Goal: Task Accomplishment & Management: Manage account settings

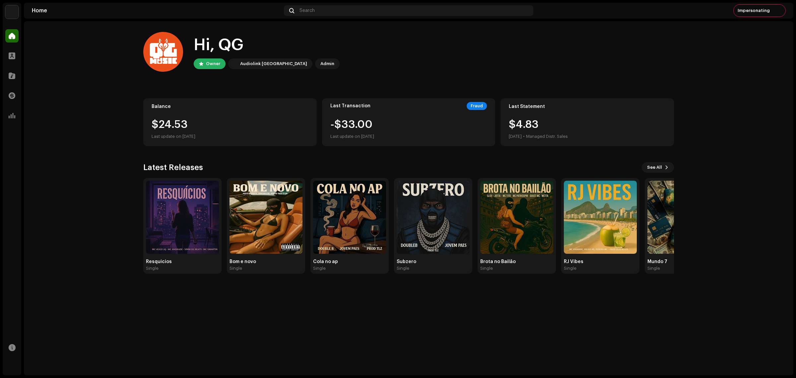
click at [16, 10] on img at bounding box center [11, 11] width 13 height 13
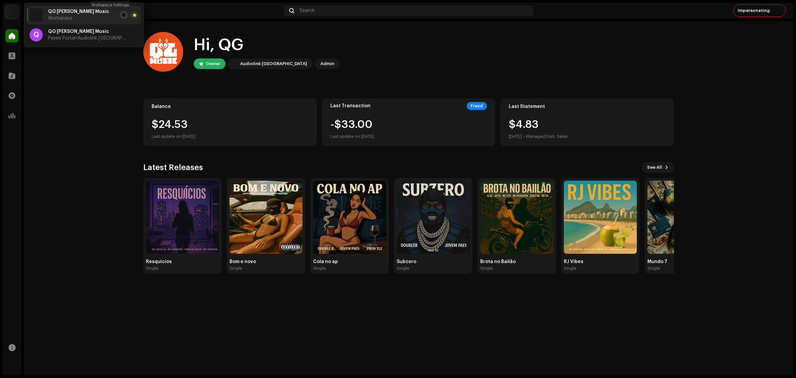
click at [122, 15] on span at bounding box center [124, 14] width 4 height 5
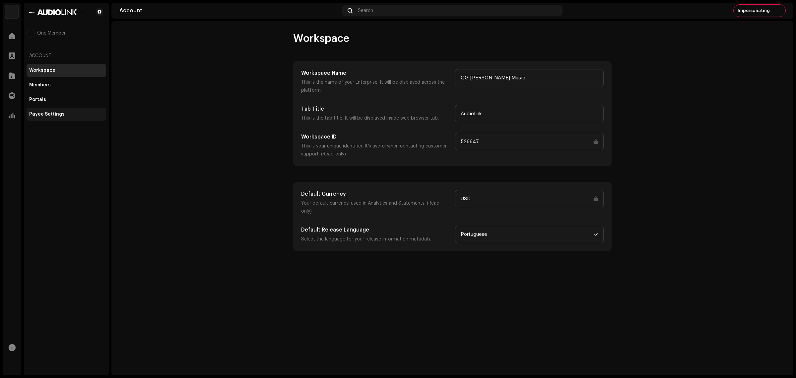
click at [63, 113] on div "Payee Settings" at bounding box center [66, 113] width 74 height 5
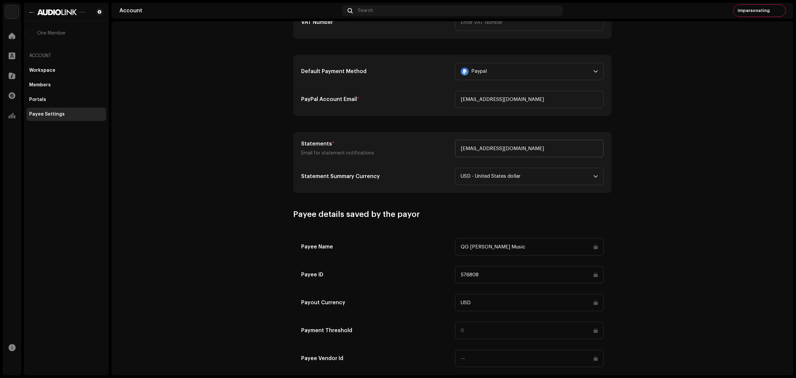
scroll to position [160, 0]
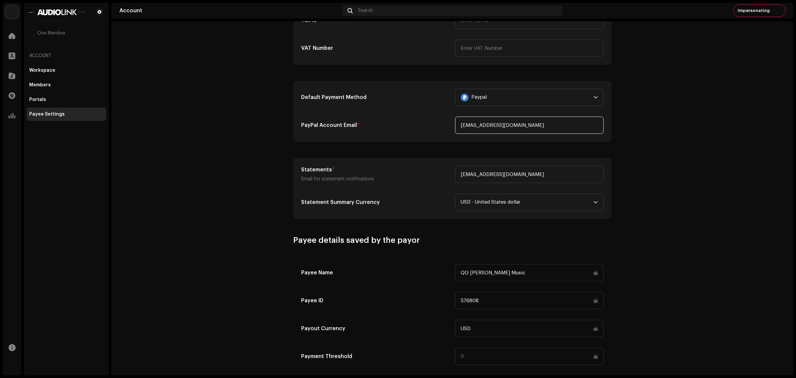
click at [497, 132] on input "[EMAIL_ADDRESS][DOMAIN_NAME]" at bounding box center [529, 124] width 149 height 17
click at [491, 126] on input "[EMAIL_ADDRESS][DOMAIN_NAME]" at bounding box center [529, 124] width 149 height 17
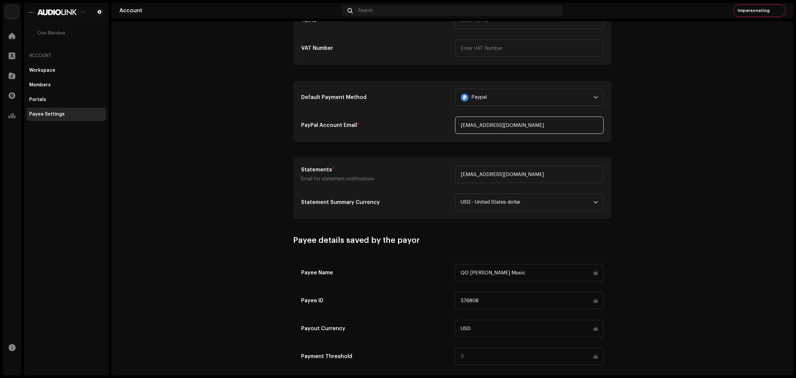
click at [491, 126] on input "[EMAIL_ADDRESS][DOMAIN_NAME]" at bounding box center [529, 124] width 149 height 17
click at [498, 97] on div "Paypal" at bounding box center [526, 97] width 130 height 17
click at [497, 128] on span "No Payment Method" at bounding box center [494, 129] width 47 height 7
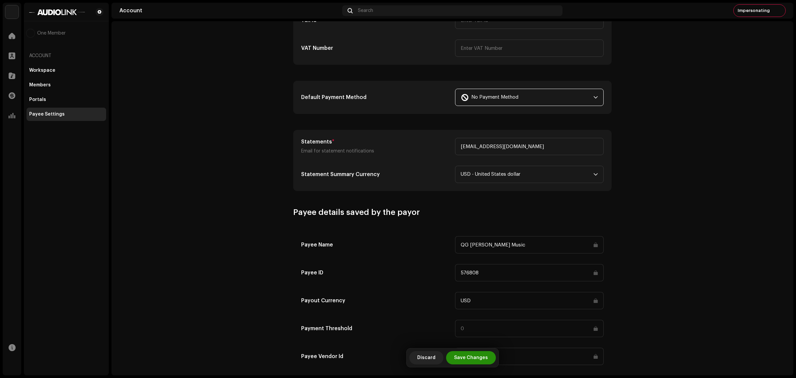
click at [475, 356] on span "Save Changes" at bounding box center [471, 357] width 34 height 13
